Goal: Navigation & Orientation: Understand site structure

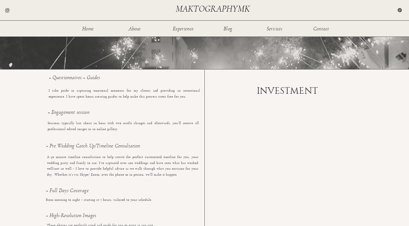
scroll to position [295, 0]
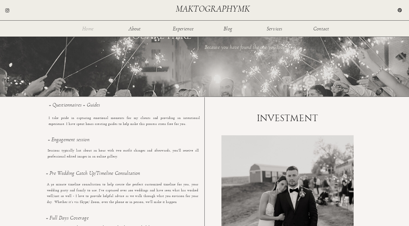
click at [90, 28] on nav "Home" at bounding box center [88, 28] width 18 height 5
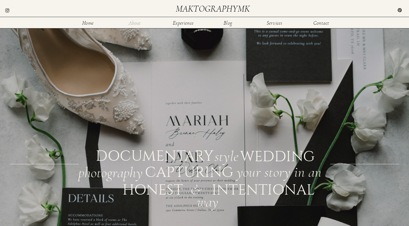
click at [137, 25] on nav "About" at bounding box center [135, 22] width 18 height 5
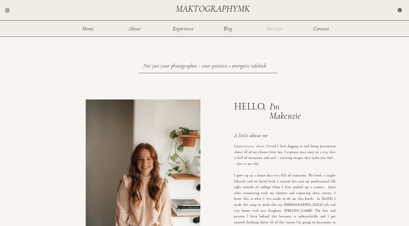
click at [278, 28] on nav "Services" at bounding box center [275, 28] width 18 height 5
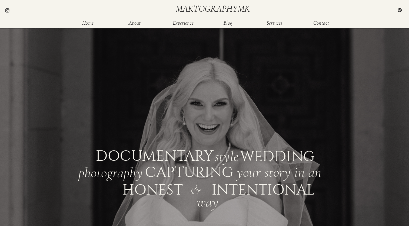
click at [277, 26] on div at bounding box center [210, 150] width 431 height 369
click at [276, 20] on div at bounding box center [210, 150] width 431 height 369
click at [277, 23] on nav "Services" at bounding box center [275, 22] width 18 height 5
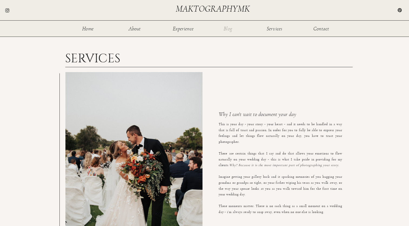
click at [226, 29] on nav "Blog" at bounding box center [228, 28] width 18 height 5
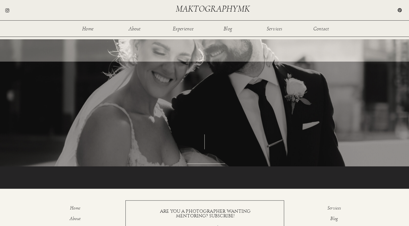
scroll to position [616, 0]
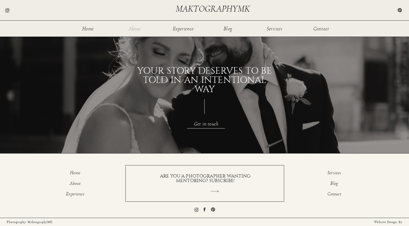
click at [135, 28] on nav "About" at bounding box center [135, 28] width 18 height 5
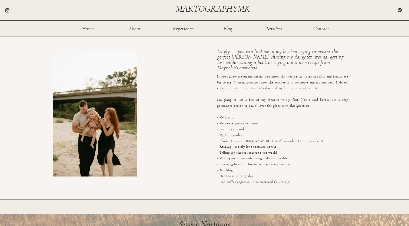
scroll to position [649, 0]
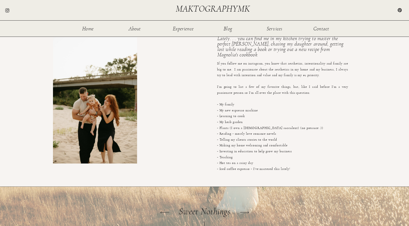
click at [79, 123] on div at bounding box center [95, 100] width 84 height 126
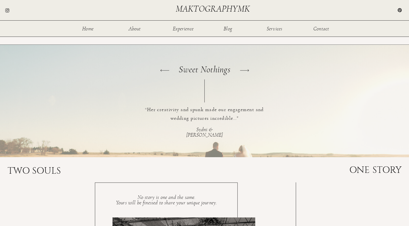
scroll to position [791, 0]
